Goal: Task Accomplishment & Management: Use online tool/utility

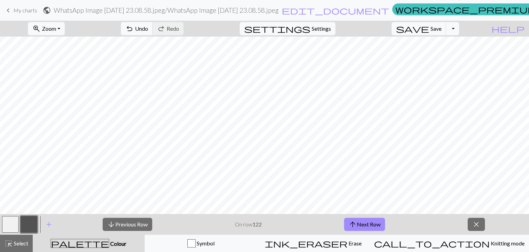
drag, startPoint x: 0, startPoint y: 0, endPoint x: 336, endPoint y: 263, distance: 426.5
click at [336, 251] on html "This website uses cookies to ensure you get the best experience on our website.…" at bounding box center [264, 126] width 529 height 252
click at [364, 224] on button "arrow_upward Next Row" at bounding box center [364, 224] width 41 height 13
click at [373, 228] on button "arrow_upward Next Row" at bounding box center [364, 224] width 41 height 13
click at [57, 22] on button "zoom_in Zoom Zoom" at bounding box center [46, 28] width 37 height 13
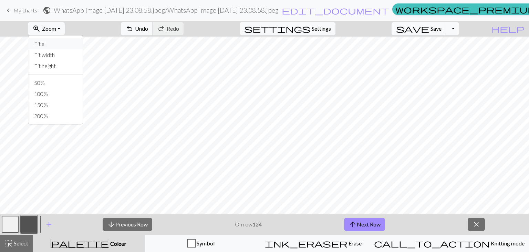
click at [63, 41] on button "Fit all" at bounding box center [56, 43] width 54 height 11
drag, startPoint x: 65, startPoint y: 26, endPoint x: 66, endPoint y: 31, distance: 5.6
click at [56, 31] on span "Zoom" at bounding box center [49, 28] width 14 height 7
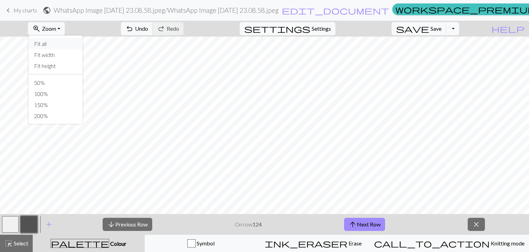
click at [60, 48] on button "Fit all" at bounding box center [56, 43] width 54 height 11
click at [56, 31] on span "Zoom" at bounding box center [49, 28] width 14 height 7
click at [59, 40] on button "Fit all" at bounding box center [56, 43] width 54 height 11
click at [56, 32] on span "Zoom" at bounding box center [49, 28] width 14 height 7
click at [58, 64] on button "Fit height" at bounding box center [56, 65] width 54 height 11
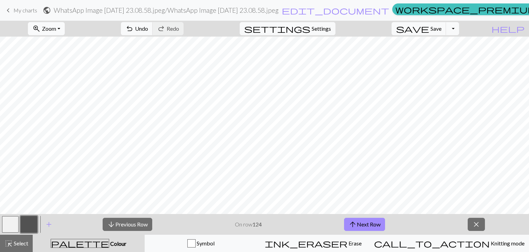
click at [56, 28] on span "Zoom" at bounding box center [49, 28] width 14 height 7
click at [53, 82] on button "50%" at bounding box center [56, 82] width 54 height 11
click at [62, 22] on button "zoom_in Zoom Zoom" at bounding box center [46, 28] width 37 height 13
click at [62, 44] on button "Fit all" at bounding box center [56, 43] width 54 height 11
click at [368, 222] on button "arrow_upward Next Row" at bounding box center [364, 224] width 41 height 13
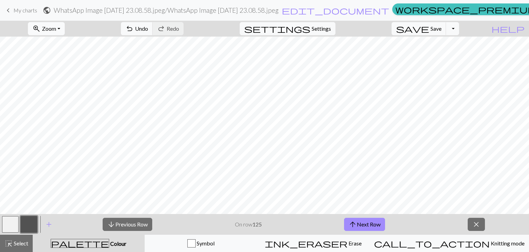
click at [65, 32] on button "zoom_in Zoom Zoom" at bounding box center [46, 28] width 37 height 13
click at [64, 46] on button "Fit all" at bounding box center [56, 43] width 54 height 11
click at [10, 8] on span "keyboard_arrow_left" at bounding box center [8, 11] width 8 height 10
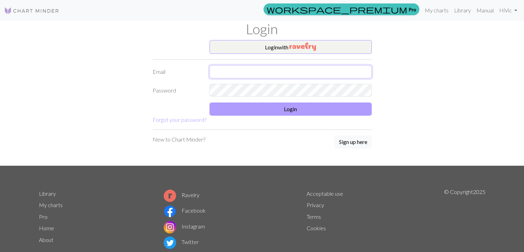
type input "vickypiatti052@gmail.com"
click at [275, 112] on button "Login" at bounding box center [291, 108] width 162 height 13
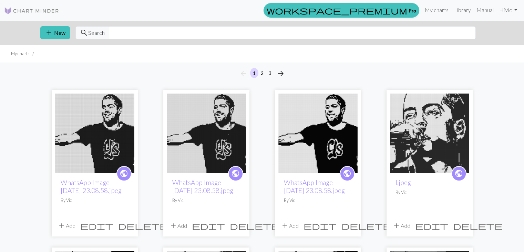
click at [331, 113] on img at bounding box center [318, 132] width 79 height 79
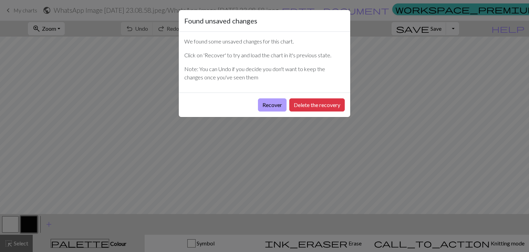
click at [281, 107] on button "Recover" at bounding box center [272, 104] width 29 height 13
